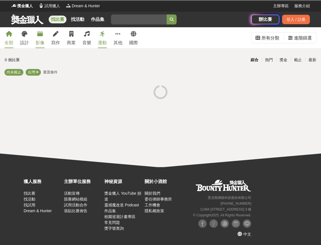
click at [40, 35] on icon at bounding box center [40, 34] width 6 height 6
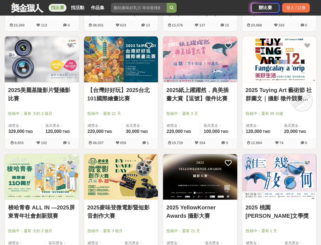
scroll to position [437, 0]
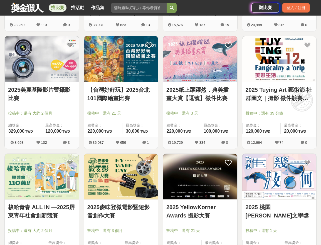
click at [197, 177] on img at bounding box center [200, 177] width 74 height 46
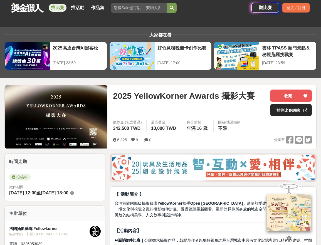
click at [286, 111] on link "前往比賽網站" at bounding box center [291, 110] width 42 height 12
